Goal: Transaction & Acquisition: Download file/media

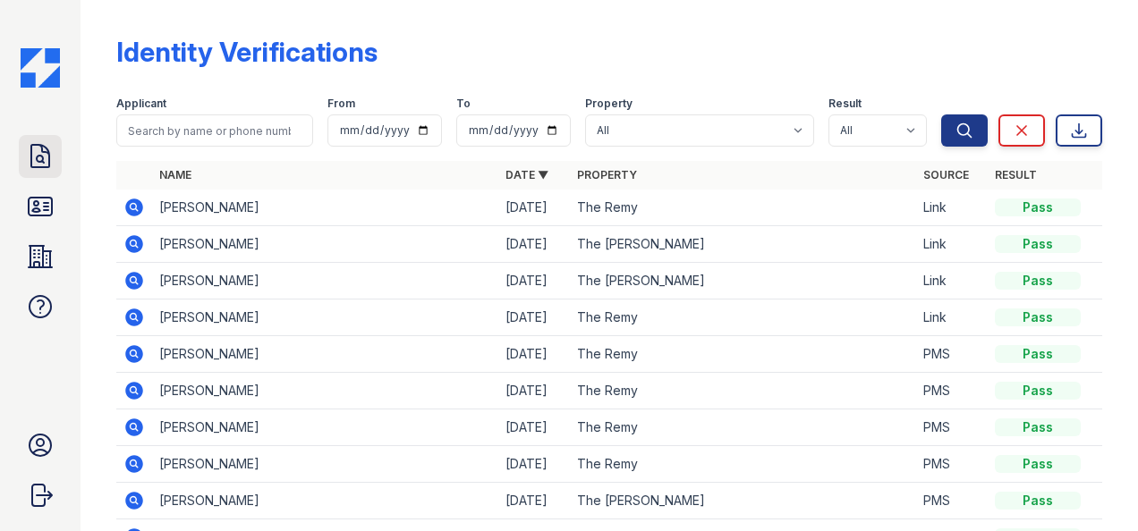
click at [35, 165] on icon at bounding box center [40, 156] width 29 height 29
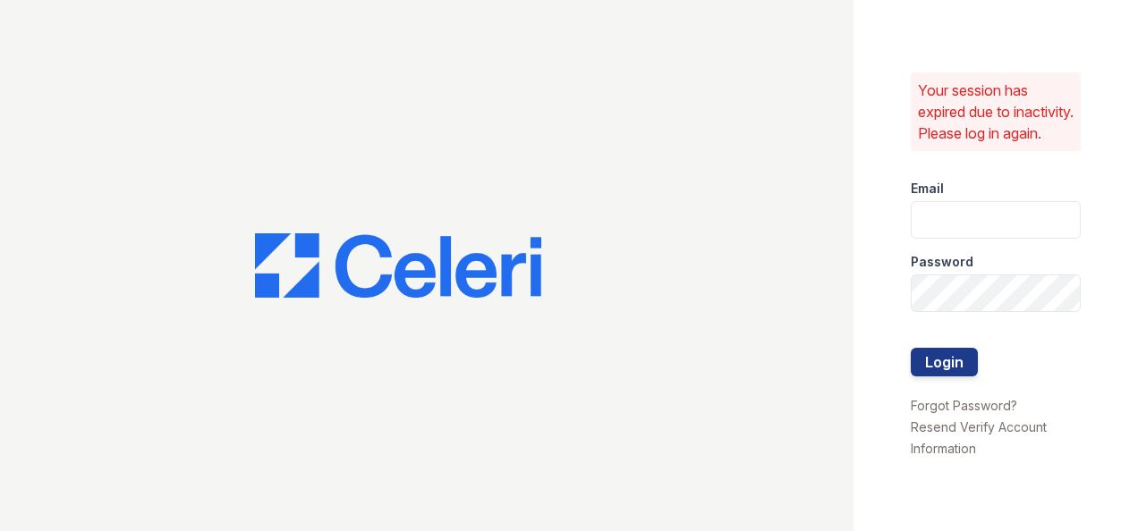
type input "ryenh@livebe.com"
click at [959, 371] on button "Login" at bounding box center [944, 362] width 67 height 29
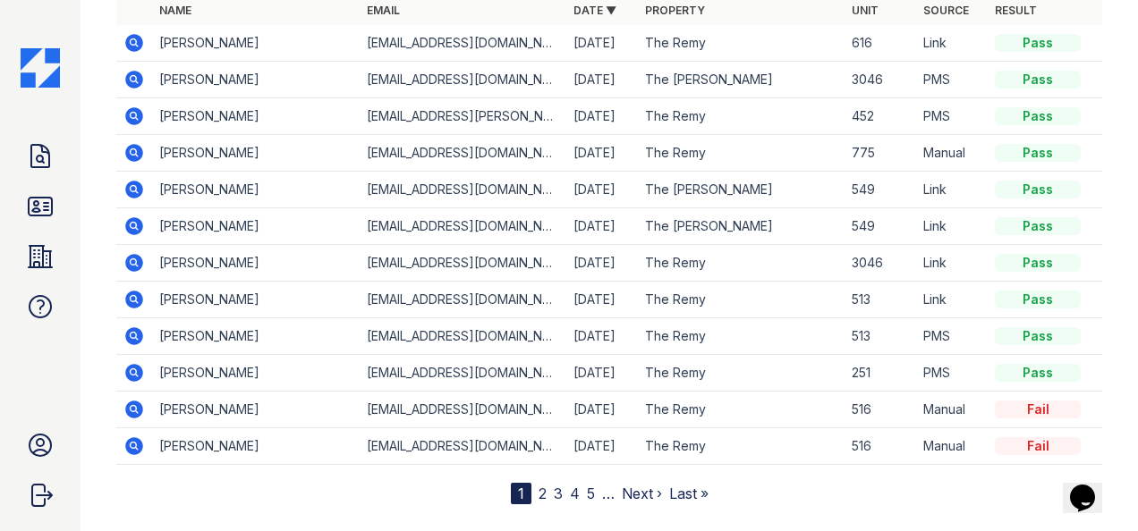
scroll to position [252, 0]
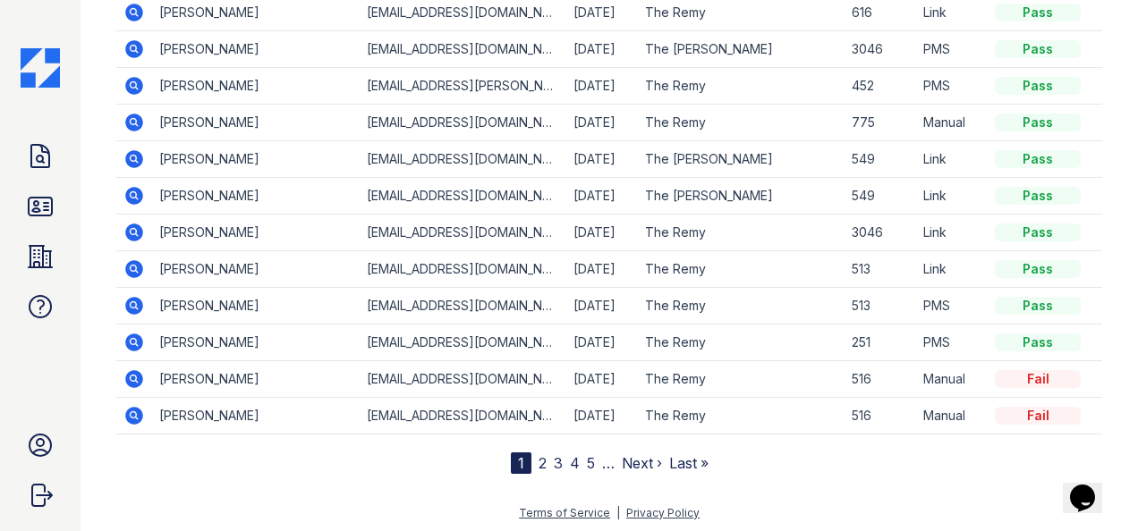
click at [538, 457] on link "2" at bounding box center [542, 463] width 8 height 18
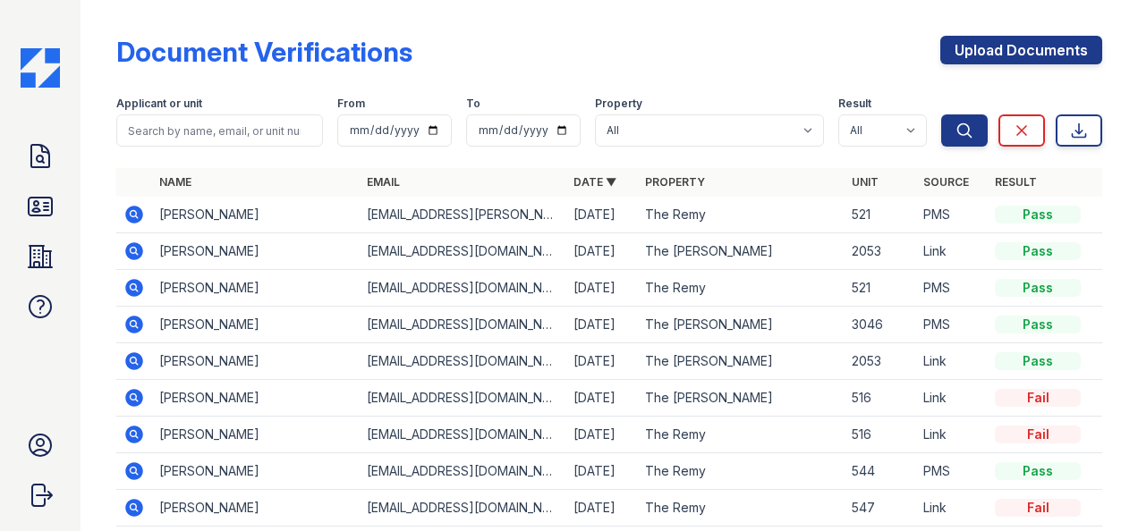
click at [140, 284] on icon at bounding box center [134, 288] width 18 height 18
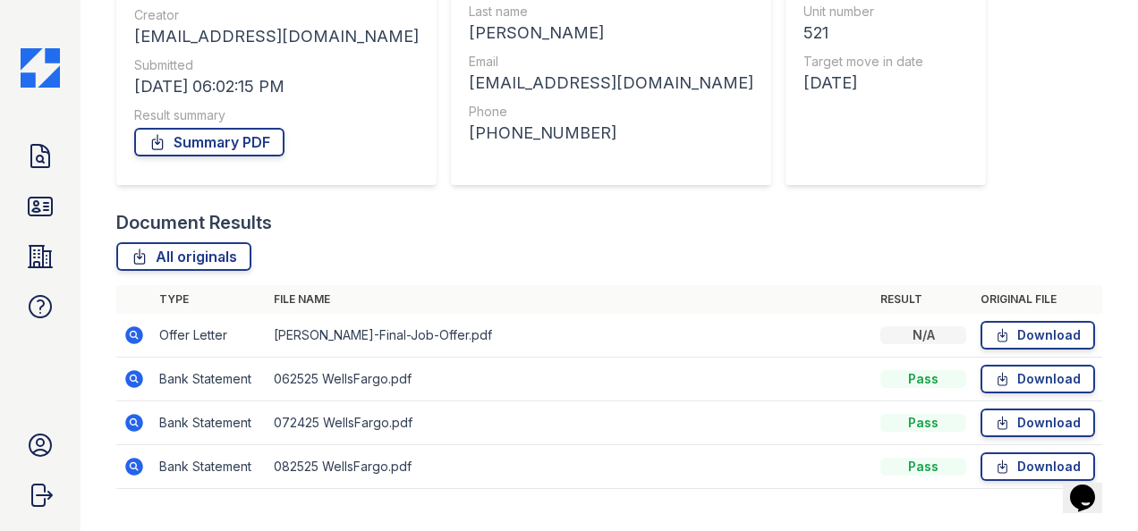
scroll to position [265, 0]
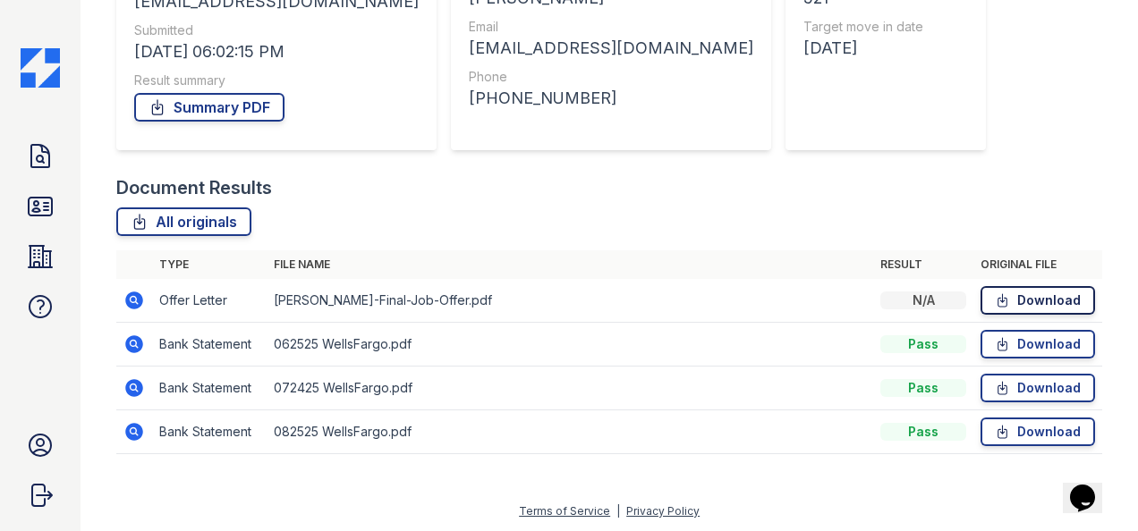
click at [1021, 296] on link "Download" at bounding box center [1037, 300] width 114 height 29
